Goal: Download file/media

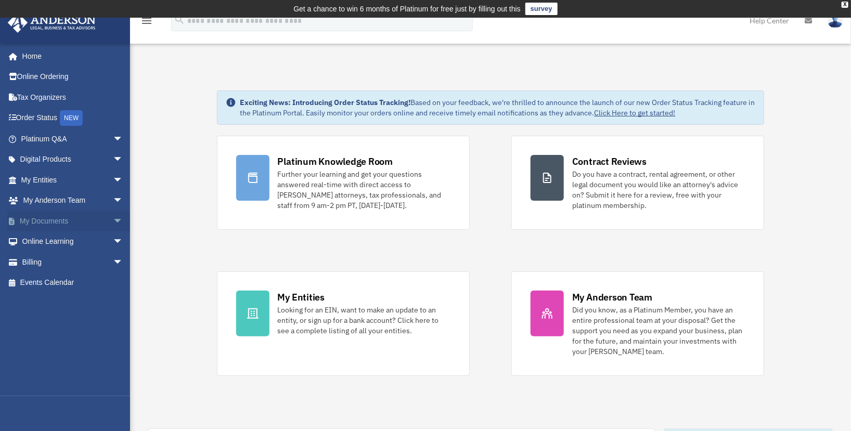
click at [113, 219] on span "arrow_drop_down" at bounding box center [123, 221] width 21 height 21
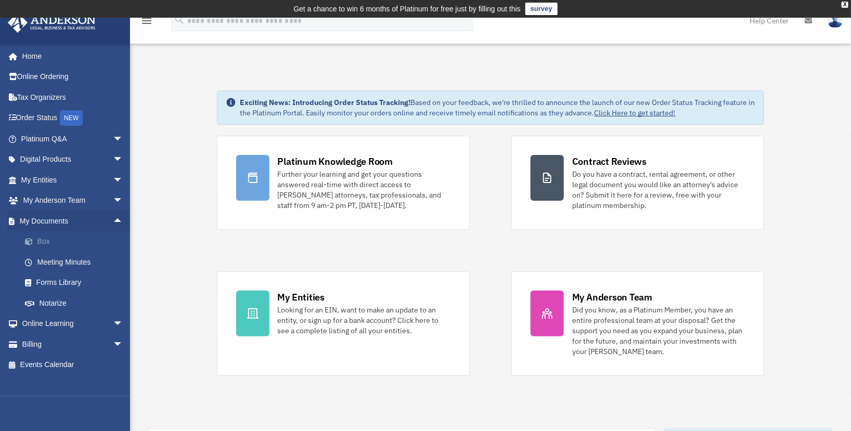
click at [42, 239] on link "Box" at bounding box center [77, 241] width 124 height 21
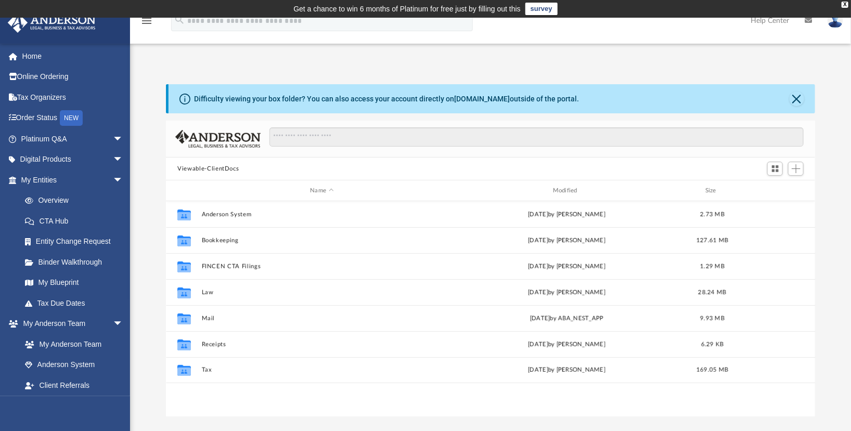
scroll to position [227, 640]
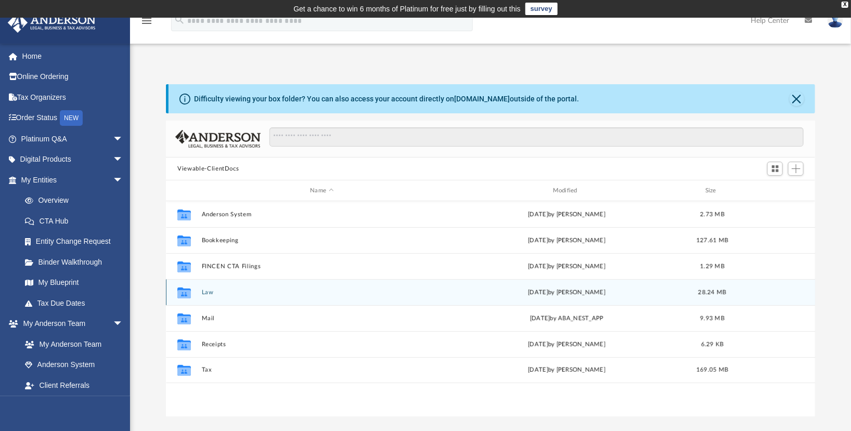
click at [206, 295] on button "Law" at bounding box center [322, 292] width 240 height 7
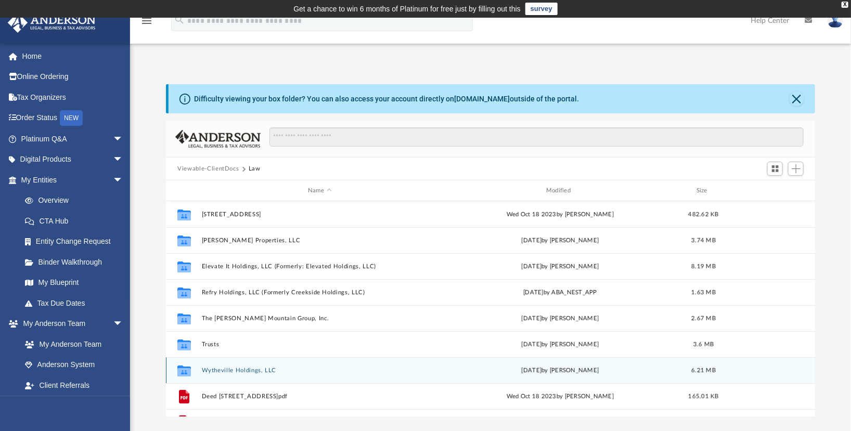
click at [310, 376] on div "Collaborated Folder Wytheville Holdings, LLC [DATE] by [PERSON_NAME] 6.21 MB" at bounding box center [490, 370] width 649 height 26
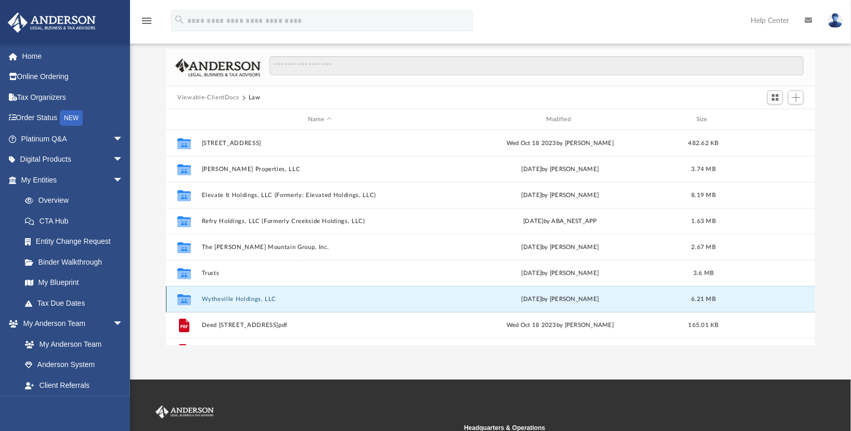
scroll to position [103, 0]
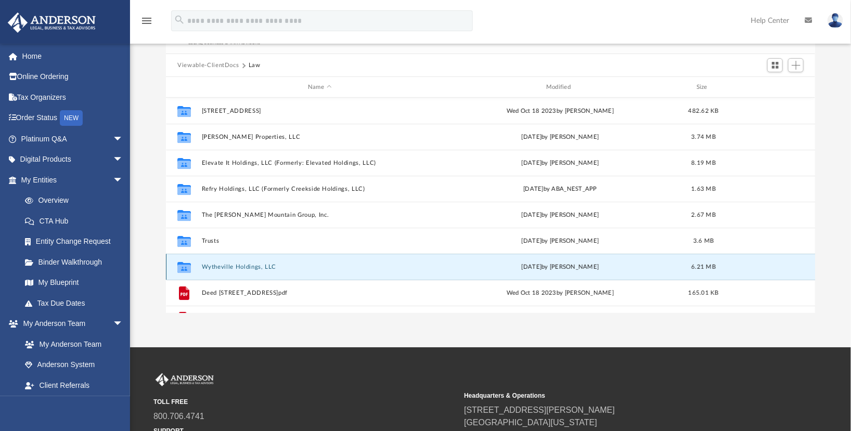
click at [301, 270] on div "Collaborated Folder Wytheville Holdings, LLC [DATE] by [PERSON_NAME] 6.21 MB" at bounding box center [490, 267] width 649 height 26
click at [225, 265] on button "Wytheville Holdings, LLC" at bounding box center [320, 267] width 236 height 7
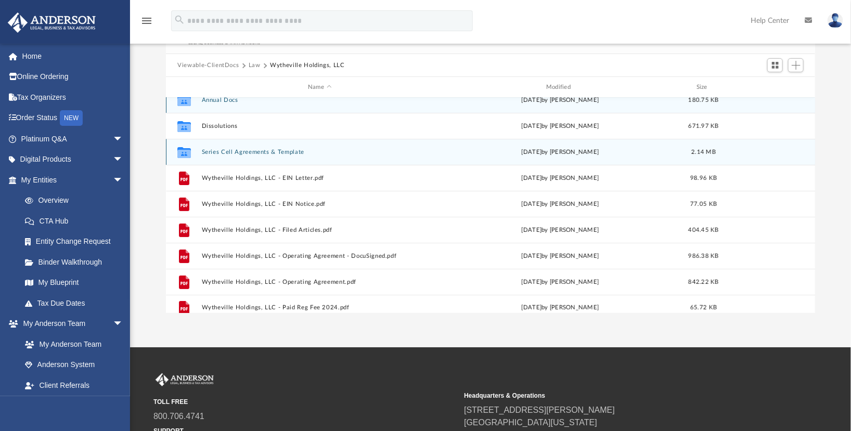
scroll to position [11, 0]
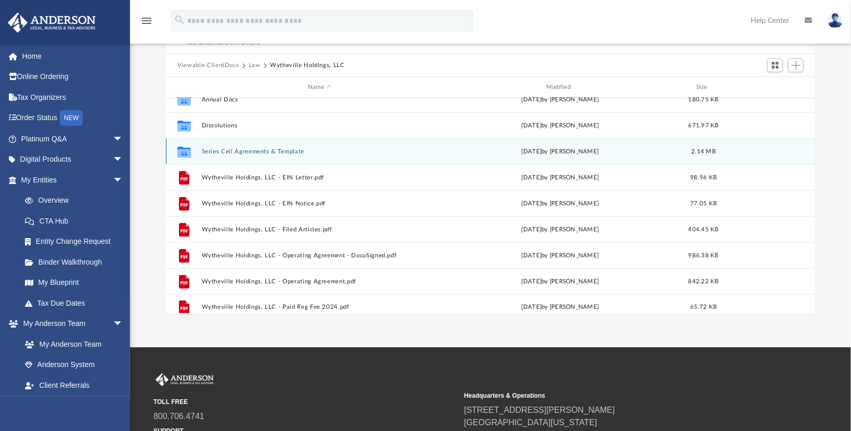
click at [316, 140] on div "Collaborated Folder Series Cell Agreements & Template [DATE] by [PERSON_NAME] 2…" at bounding box center [490, 151] width 649 height 26
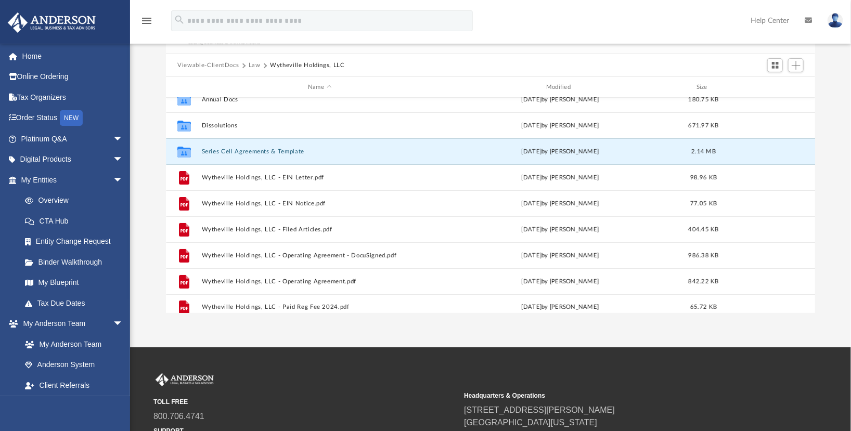
click at [815, 181] on div "Difficulty viewing your box folder? You can also access your account directly o…" at bounding box center [490, 147] width 721 height 332
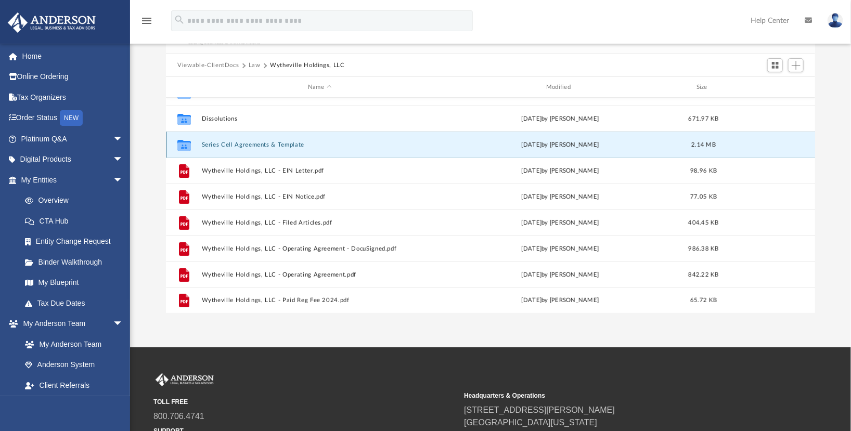
click at [442, 135] on div "Collaborated Folder Series Cell Agreements & Template [DATE] by [PERSON_NAME] 2…" at bounding box center [490, 145] width 649 height 26
click at [412, 142] on button "Series Cell Agreements & Template" at bounding box center [320, 144] width 236 height 7
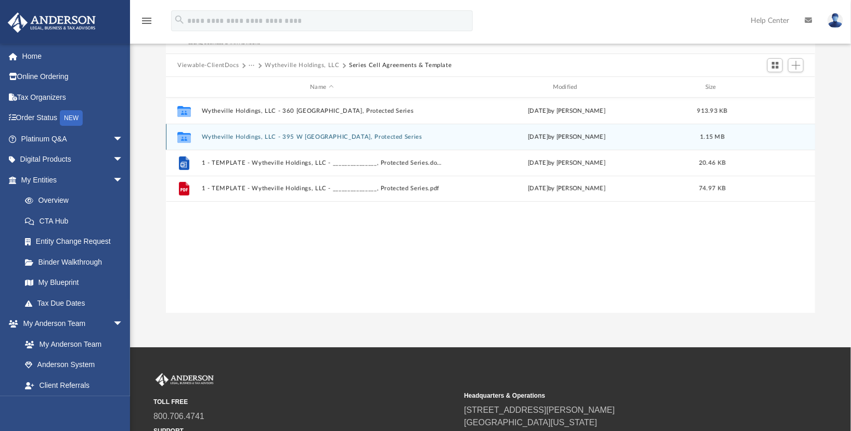
click at [366, 138] on button "Wytheville Holdings, LLC - 395 W [GEOGRAPHIC_DATA], Protected Series" at bounding box center [322, 137] width 240 height 7
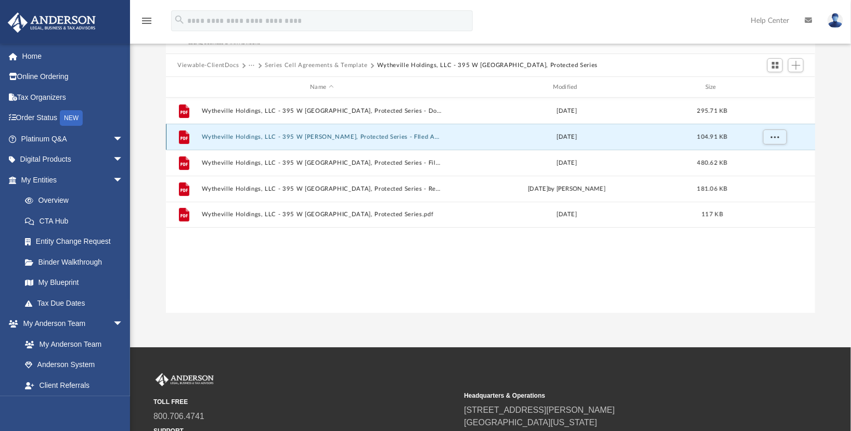
click at [366, 138] on button "Wytheville Holdings, LLC - 395 W [PERSON_NAME], Protected Series - FIled Amendm…" at bounding box center [322, 137] width 240 height 7
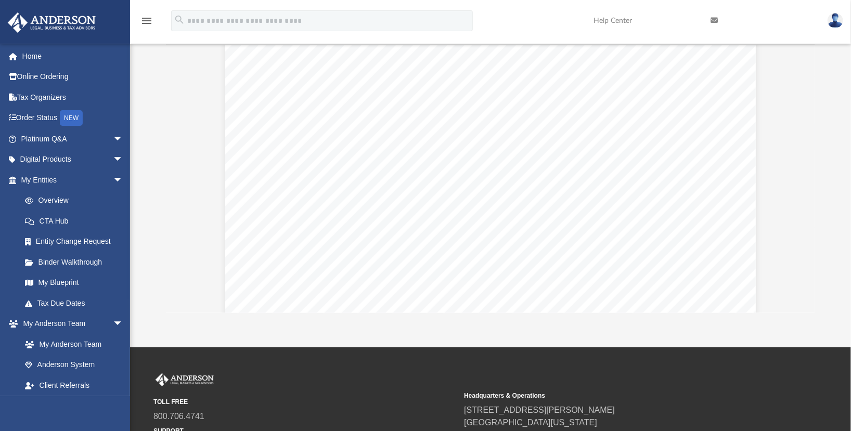
scroll to position [318, 0]
click at [821, 183] on div "Difficulty viewing your box folder? You can also access your account directly o…" at bounding box center [490, 147] width 721 height 332
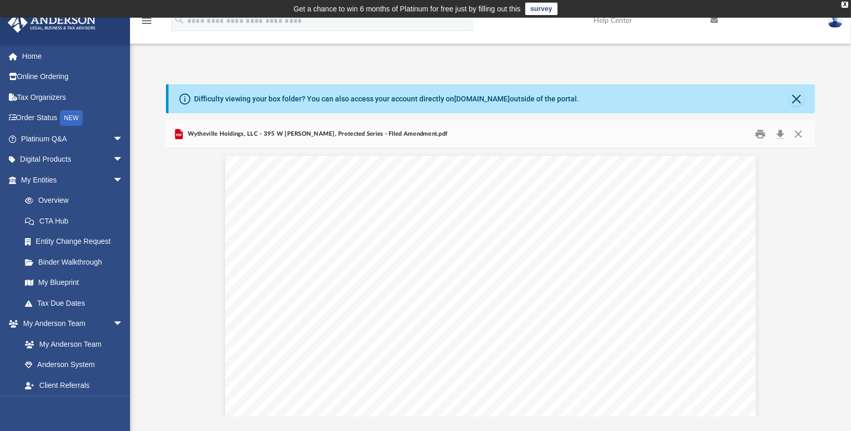
click at [237, 134] on span "Wytheville Holdings, LLC - 395 W [PERSON_NAME], Protected Series - FIled Amendm…" at bounding box center [316, 133] width 262 height 9
click at [181, 134] on icon "Preview" at bounding box center [178, 135] width 5 height 3
click at [801, 128] on button "Close" at bounding box center [798, 134] width 19 height 16
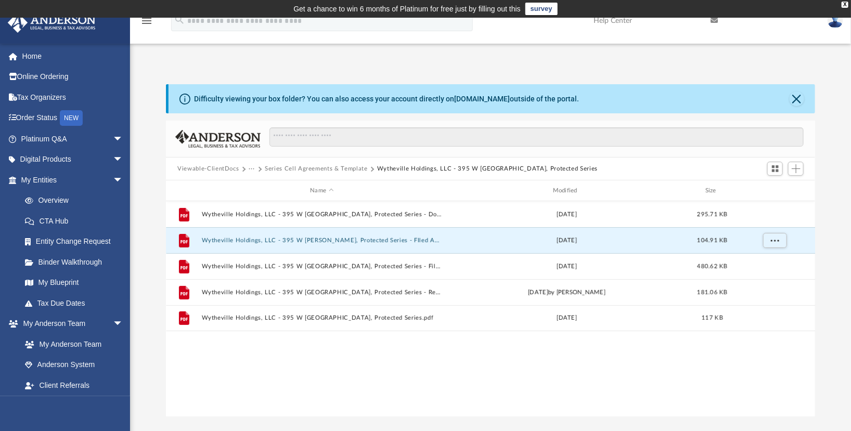
click at [244, 167] on span "Viewable-ClientDocs" at bounding box center [212, 168] width 71 height 9
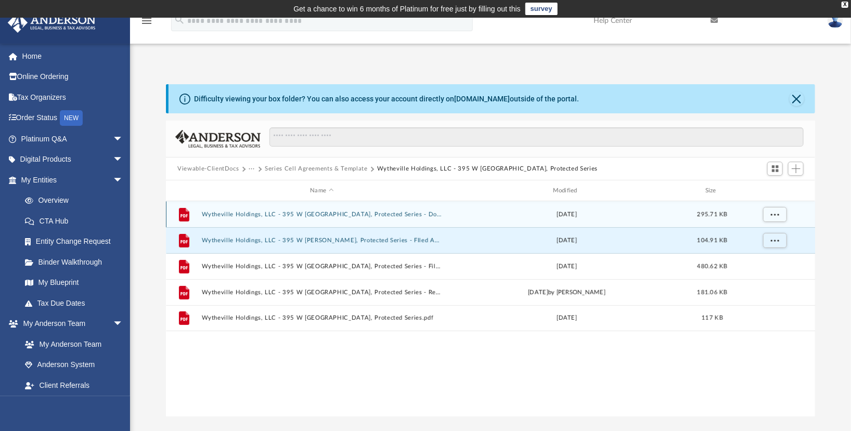
click at [422, 212] on button "Wytheville Holdings, LLC - 395 W [GEOGRAPHIC_DATA], Protected Series - DocuSign…" at bounding box center [322, 214] width 240 height 7
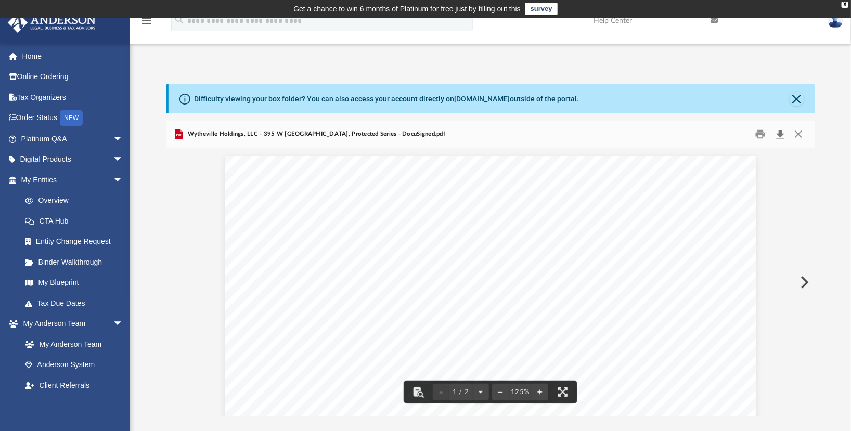
click at [780, 137] on button "Download" at bounding box center [780, 134] width 19 height 16
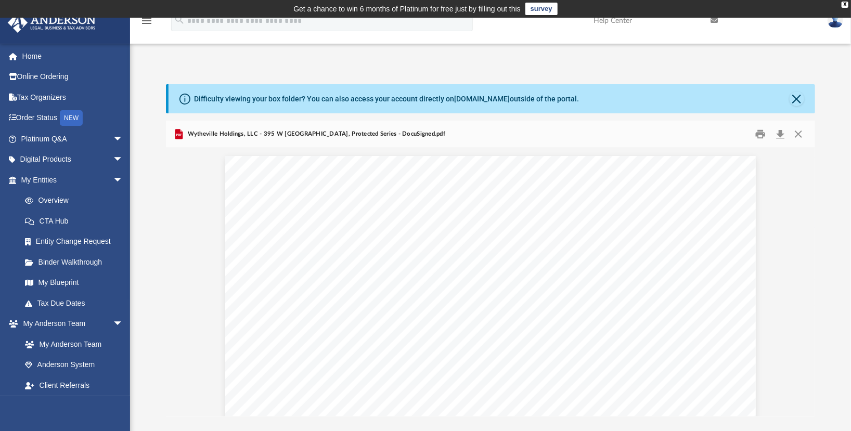
click at [404, 57] on div "App [EMAIL_ADDRESS][DOMAIN_NAME] Sign Out [EMAIL_ADDRESS][DOMAIN_NAME] Home Onl…" at bounding box center [425, 233] width 851 height 365
click at [798, 135] on button "Close" at bounding box center [798, 134] width 19 height 16
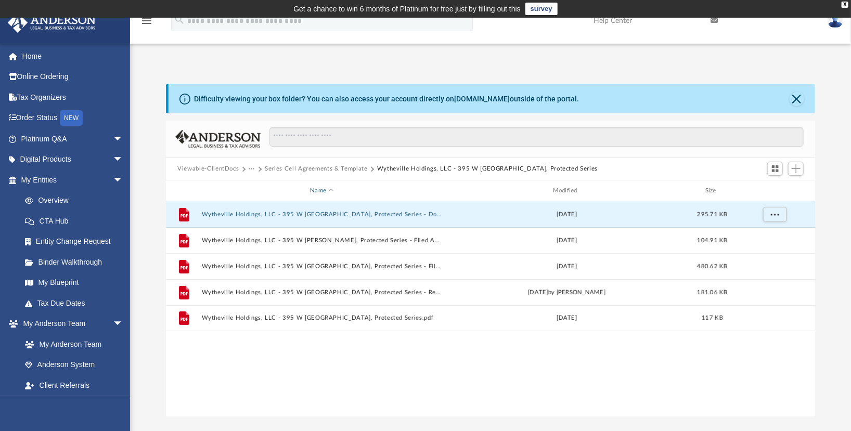
click at [309, 193] on div "Name" at bounding box center [321, 190] width 241 height 9
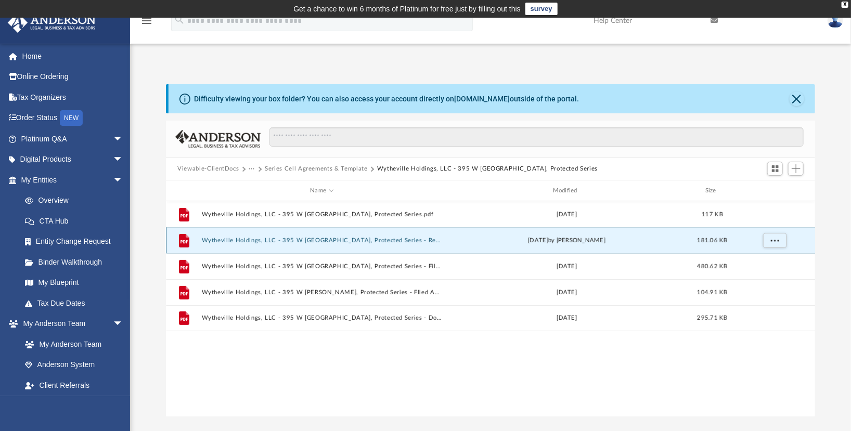
click at [228, 237] on button "Wytheville Holdings, LLC - 395 W [GEOGRAPHIC_DATA], Protected Series - Receipt …" at bounding box center [322, 240] width 240 height 7
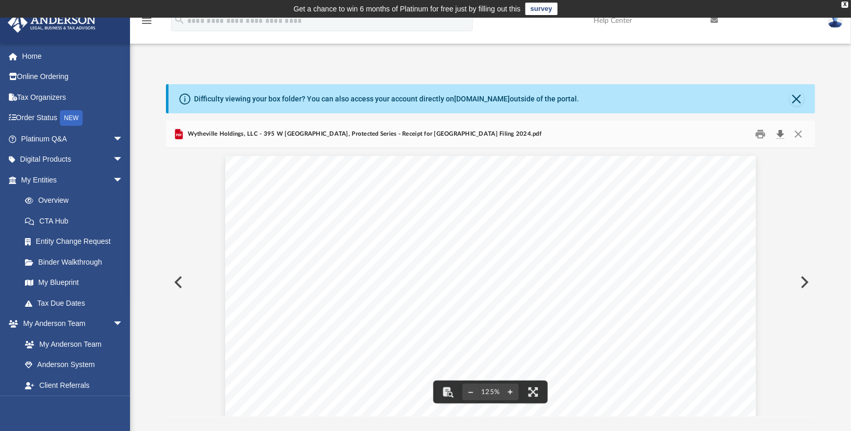
click at [779, 135] on button "Download" at bounding box center [780, 134] width 19 height 16
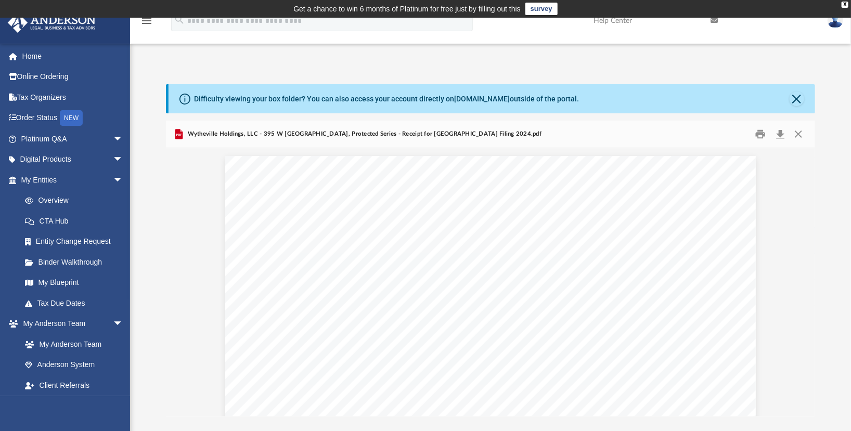
click at [555, 56] on div "App [EMAIL_ADDRESS][DOMAIN_NAME] Sign Out [EMAIL_ADDRESS][DOMAIN_NAME] Home Onl…" at bounding box center [425, 233] width 851 height 365
click at [799, 135] on button "Close" at bounding box center [798, 134] width 19 height 16
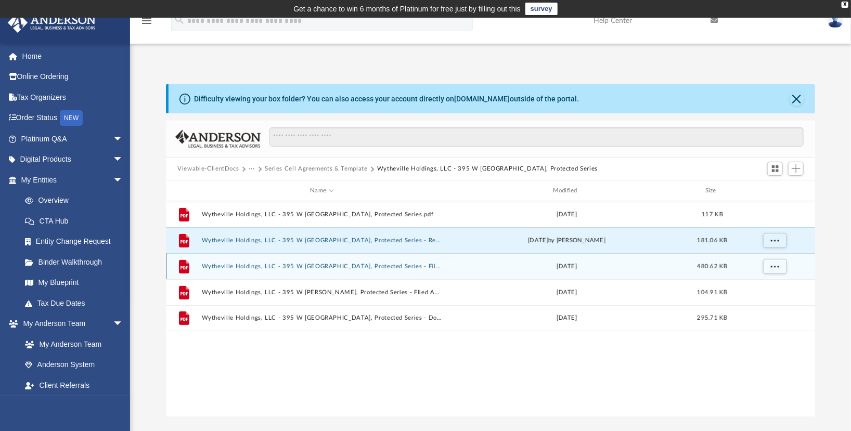
click at [300, 264] on button "Wytheville Holdings, LLC - 395 W [GEOGRAPHIC_DATA], Protected Series - Filed Se…" at bounding box center [322, 266] width 240 height 7
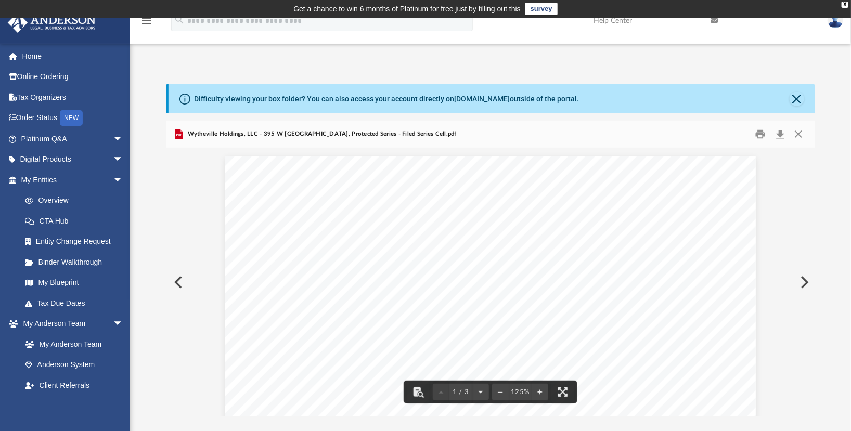
click at [821, 166] on div "Difficulty viewing your box folder? You can also access your account directly o…" at bounding box center [490, 250] width 721 height 332
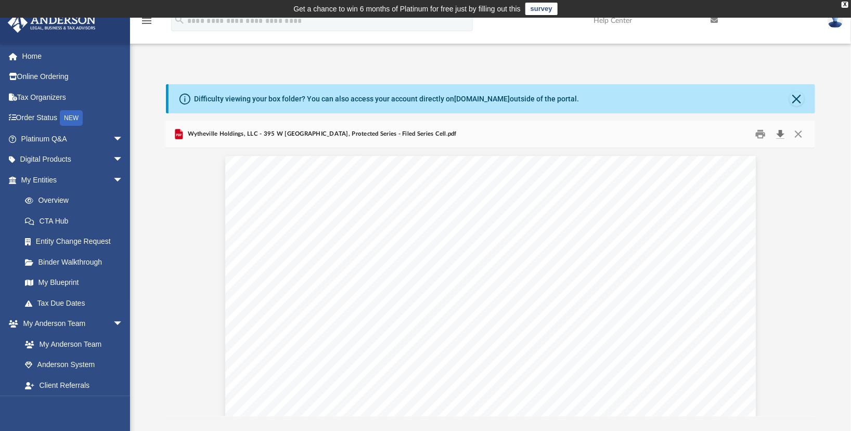
click at [782, 132] on button "Download" at bounding box center [780, 134] width 19 height 16
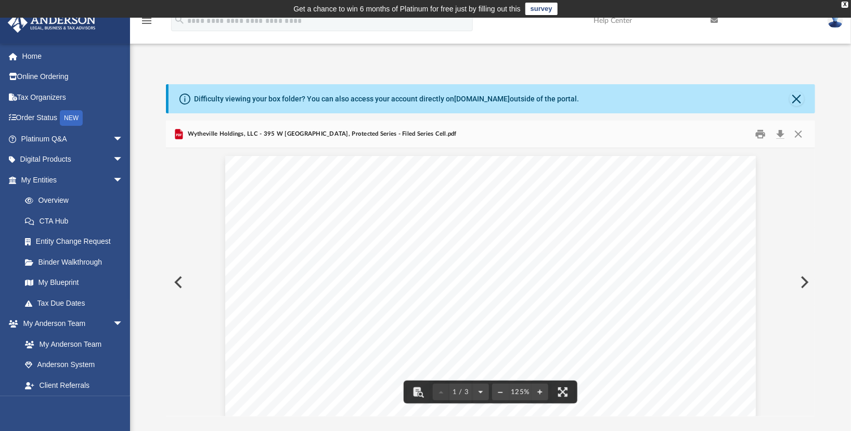
click at [492, 71] on div "Difficulty viewing your box folder? You can also access your account directly o…" at bounding box center [490, 239] width 721 height 354
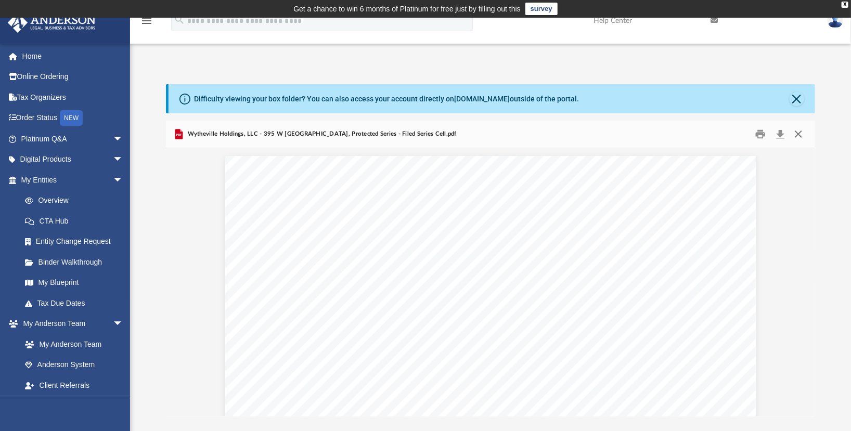
click at [795, 130] on button "Close" at bounding box center [798, 134] width 19 height 16
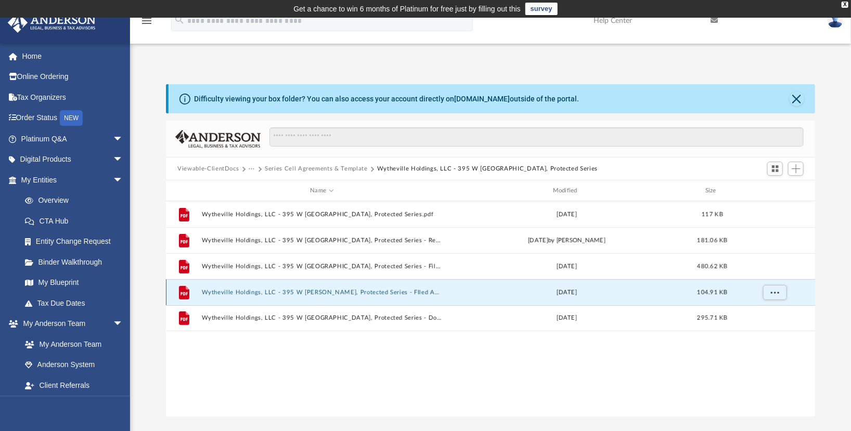
click at [223, 293] on button "Wytheville Holdings, LLC - 395 W [PERSON_NAME], Protected Series - FIled Amendm…" at bounding box center [322, 292] width 240 height 7
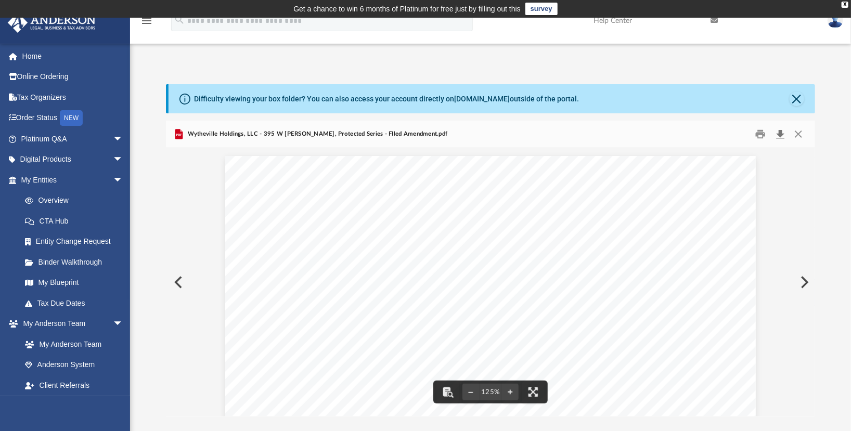
click at [780, 133] on button "Download" at bounding box center [780, 134] width 19 height 16
click at [445, 60] on div "App [EMAIL_ADDRESS][DOMAIN_NAME] Sign Out [EMAIL_ADDRESS][DOMAIN_NAME] Home Onl…" at bounding box center [425, 233] width 851 height 365
click at [795, 135] on button "Close" at bounding box center [798, 134] width 19 height 16
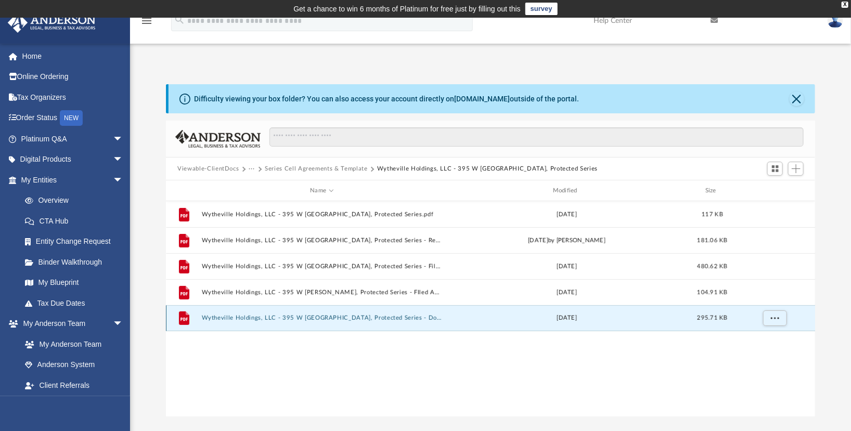
click at [401, 317] on button "Wytheville Holdings, LLC - 395 W [GEOGRAPHIC_DATA], Protected Series - DocuSign…" at bounding box center [322, 318] width 240 height 7
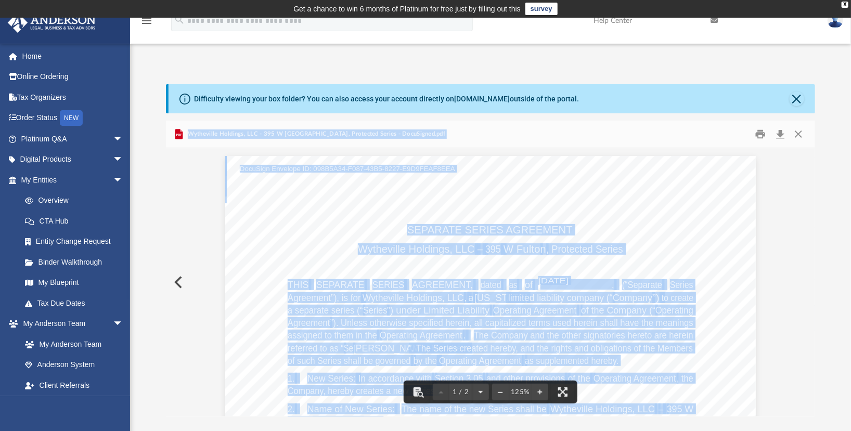
drag, startPoint x: 809, startPoint y: 180, endPoint x: 827, endPoint y: 366, distance: 186.5
click at [827, 366] on body "X Get a chance to win 6 months of Platinum for free just by filling out this su…" at bounding box center [425, 318] width 851 height 637
click at [849, 209] on div "Difficulty viewing your box folder? You can also access your account directly o…" at bounding box center [490, 250] width 721 height 332
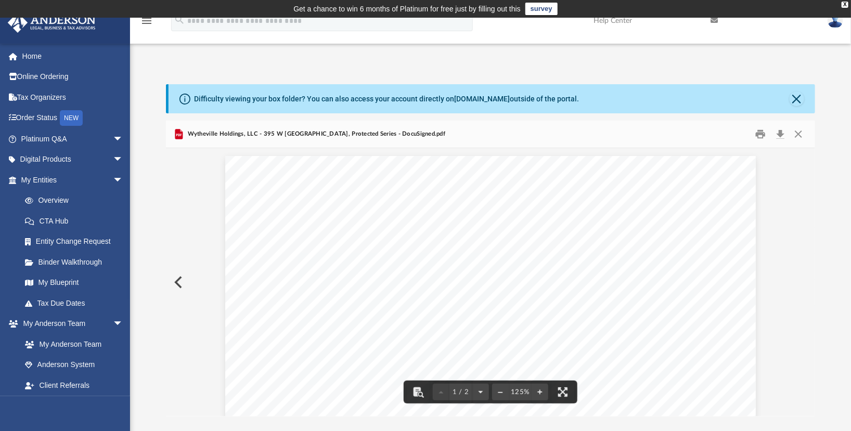
drag, startPoint x: 811, startPoint y: 180, endPoint x: 801, endPoint y: 360, distance: 180.7
click at [801, 360] on div "Viewable-ClientDocs ··· Series Cell Agreements & Template Wytheville Holdings, …" at bounding box center [490, 269] width 648 height 296
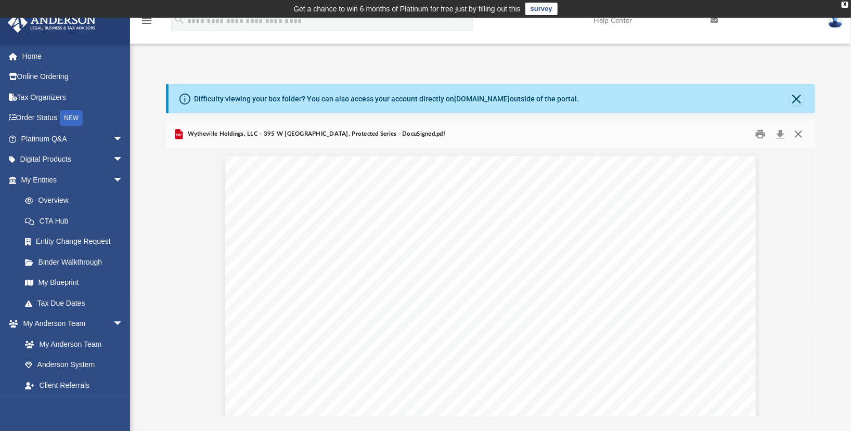
click at [799, 138] on button "Close" at bounding box center [798, 134] width 19 height 16
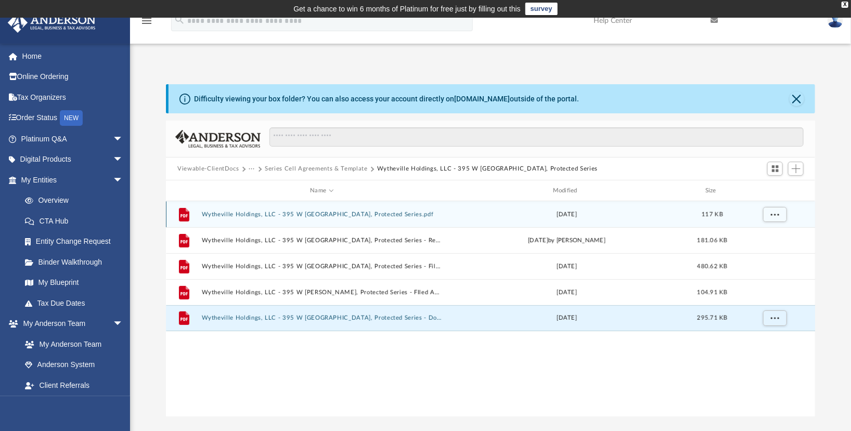
click at [379, 209] on div "File Wytheville Holdings, LLC - 395 W [GEOGRAPHIC_DATA], Protected Series.pdf […" at bounding box center [490, 214] width 649 height 26
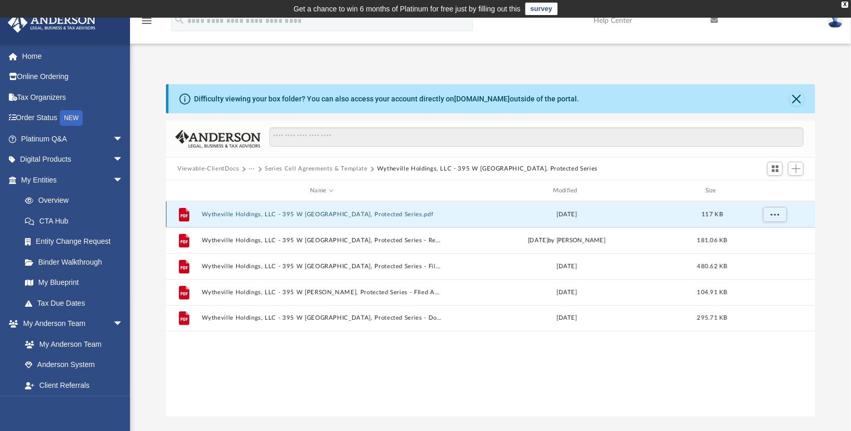
click at [375, 211] on button "Wytheville Holdings, LLC - 395 W [GEOGRAPHIC_DATA], Protected Series.pdf" at bounding box center [322, 214] width 240 height 7
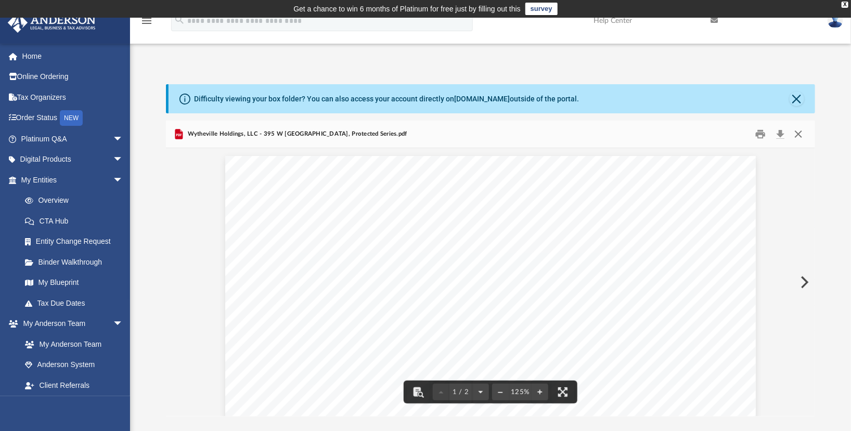
click at [797, 131] on button "Close" at bounding box center [798, 134] width 19 height 16
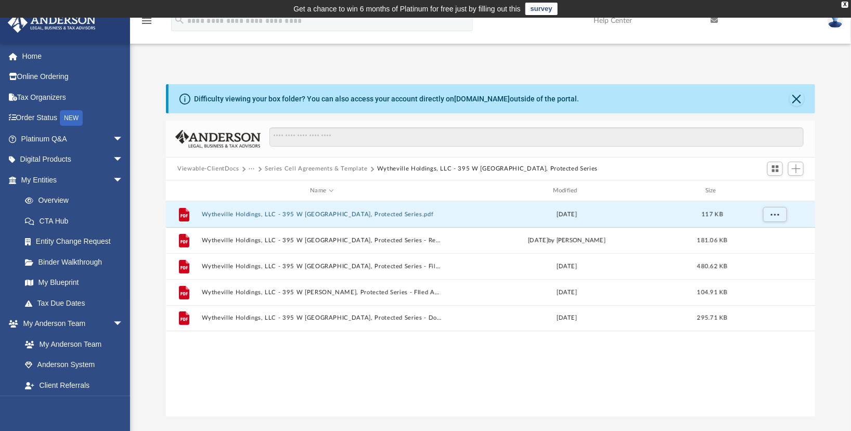
click at [833, 23] on img at bounding box center [835, 20] width 16 height 15
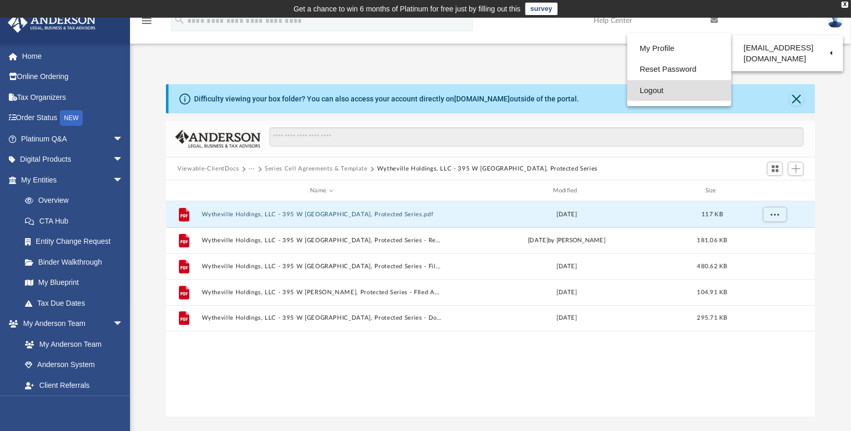
click at [698, 96] on link "Logout" at bounding box center [679, 90] width 104 height 21
